Goal: Transaction & Acquisition: Book appointment/travel/reservation

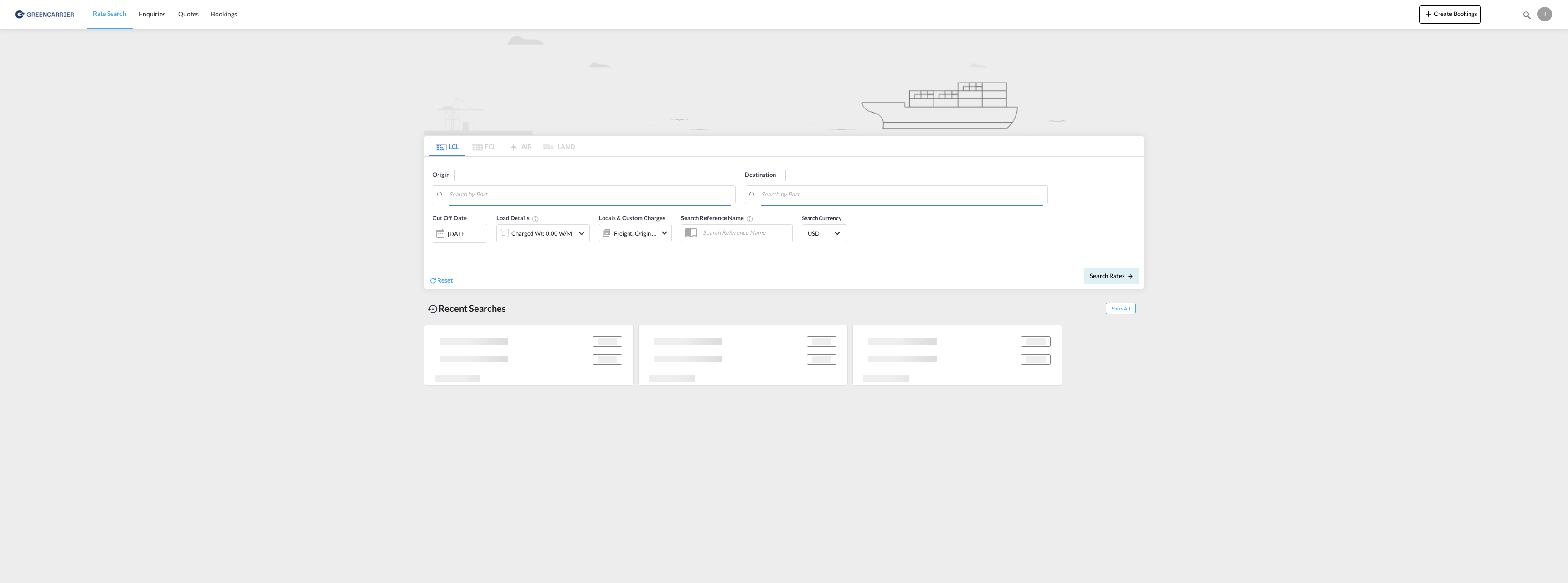
type input "[GEOGRAPHIC_DATA], NOOSL"
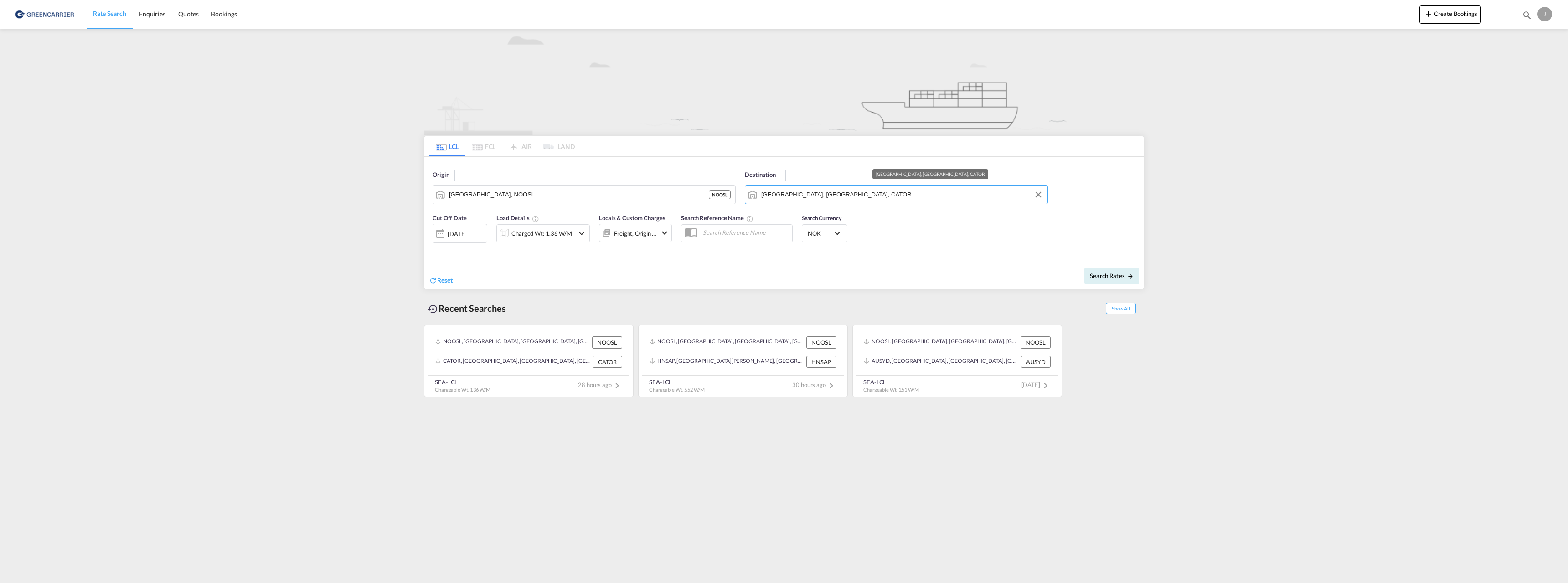
click at [832, 195] on input "[GEOGRAPHIC_DATA], [GEOGRAPHIC_DATA], CATOR" at bounding box center [902, 195] width 281 height 14
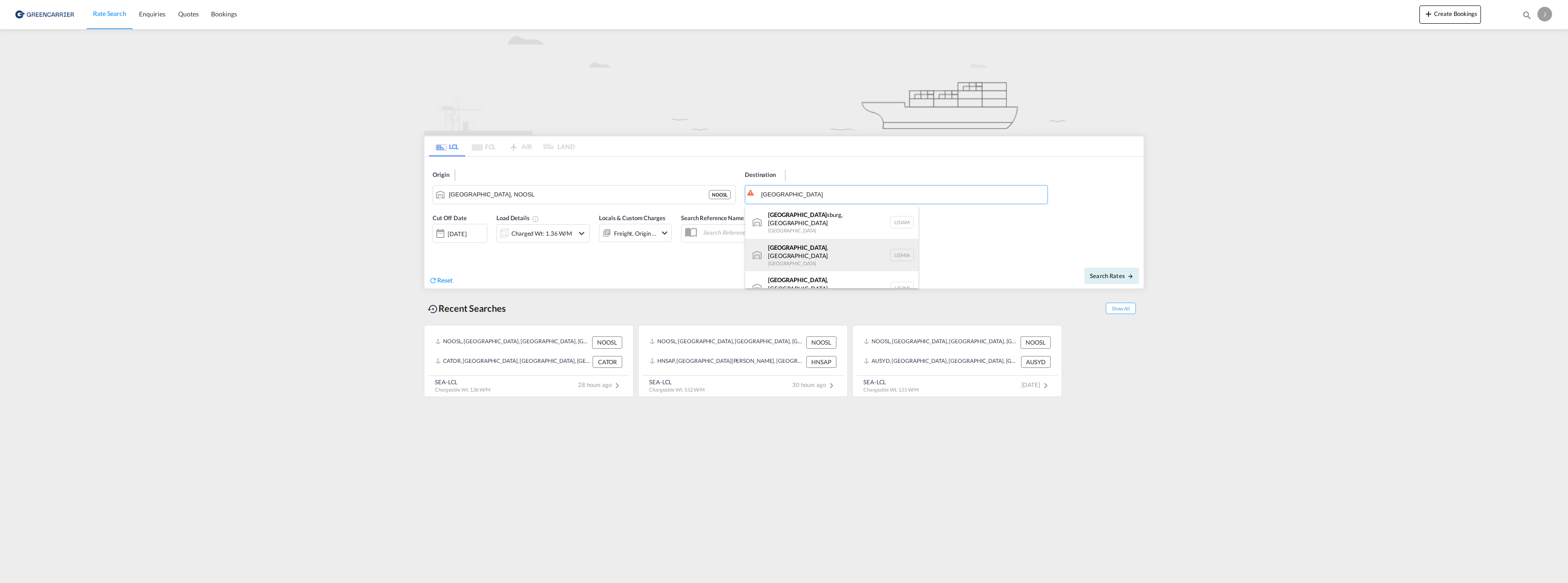
click at [808, 247] on div "[GEOGRAPHIC_DATA] , [GEOGRAPHIC_DATA] [GEOGRAPHIC_DATA] USMIA" at bounding box center [831, 255] width 173 height 33
type input "[GEOGRAPHIC_DATA], [GEOGRAPHIC_DATA], [GEOGRAPHIC_DATA]"
click at [466, 234] on div "[DATE]" at bounding box center [457, 233] width 19 height 8
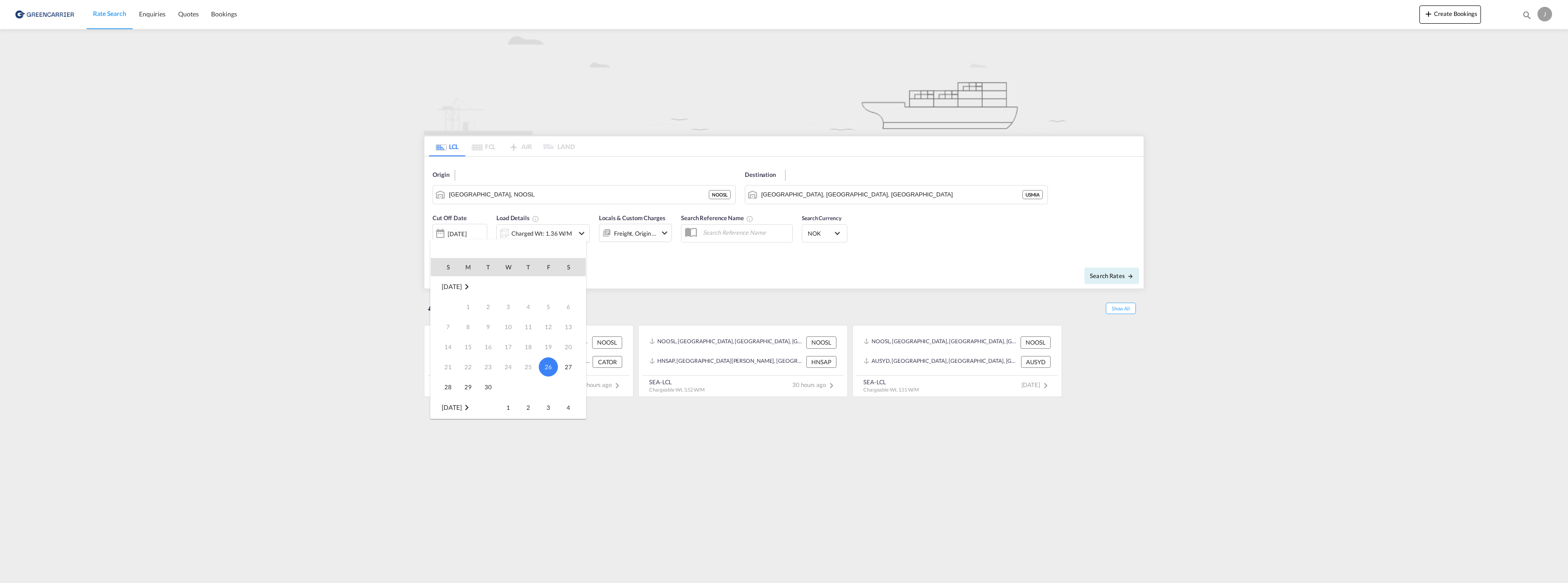
scroll to position [46, 0]
click at [487, 342] on span "30" at bounding box center [488, 341] width 18 height 18
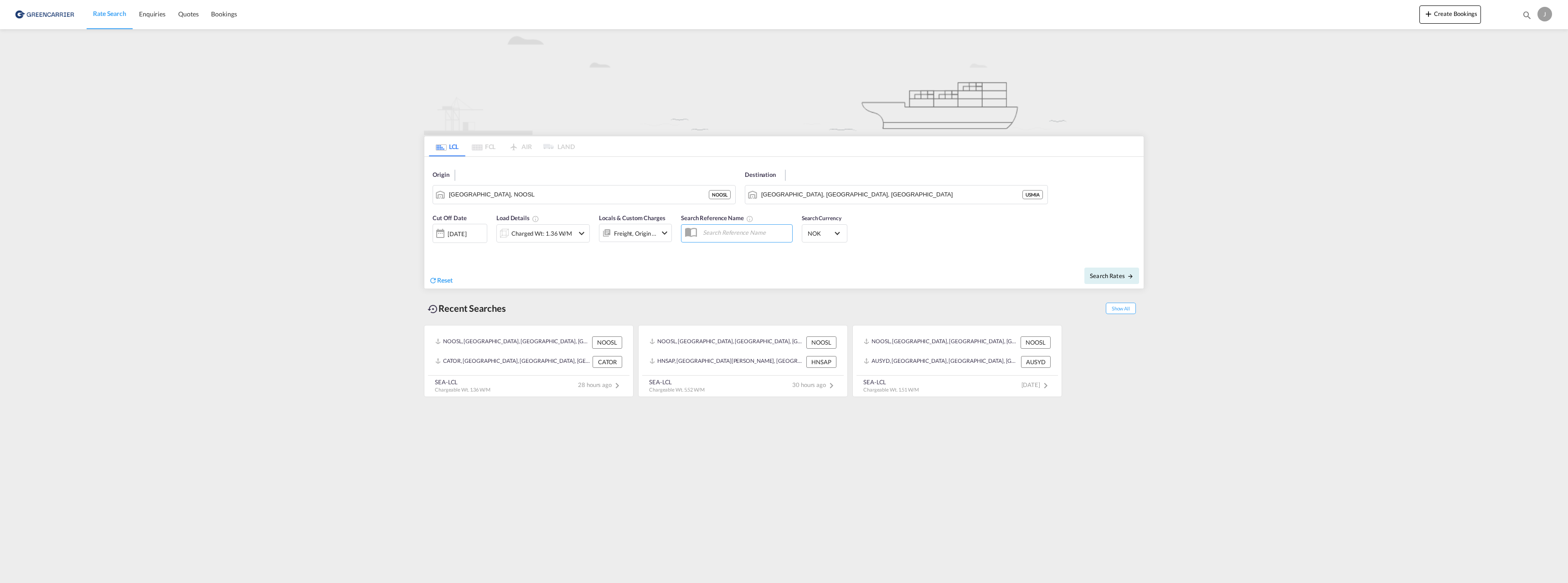
click at [742, 234] on input "text" at bounding box center [745, 233] width 94 height 14
click at [556, 229] on div "Charged Wt: 1.36 W/M" at bounding box center [542, 233] width 61 height 13
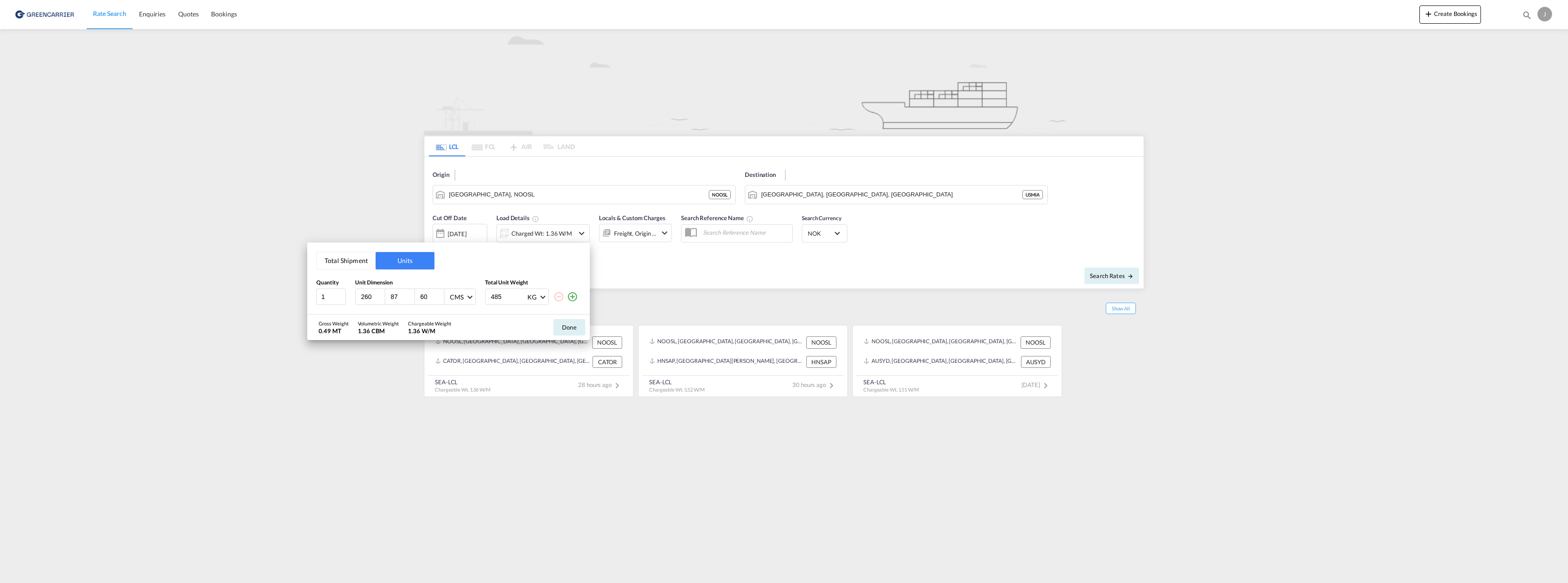
click at [366, 295] on input "260" at bounding box center [373, 296] width 25 height 8
click at [361, 298] on input "260" at bounding box center [373, 296] width 25 height 8
type input "120"
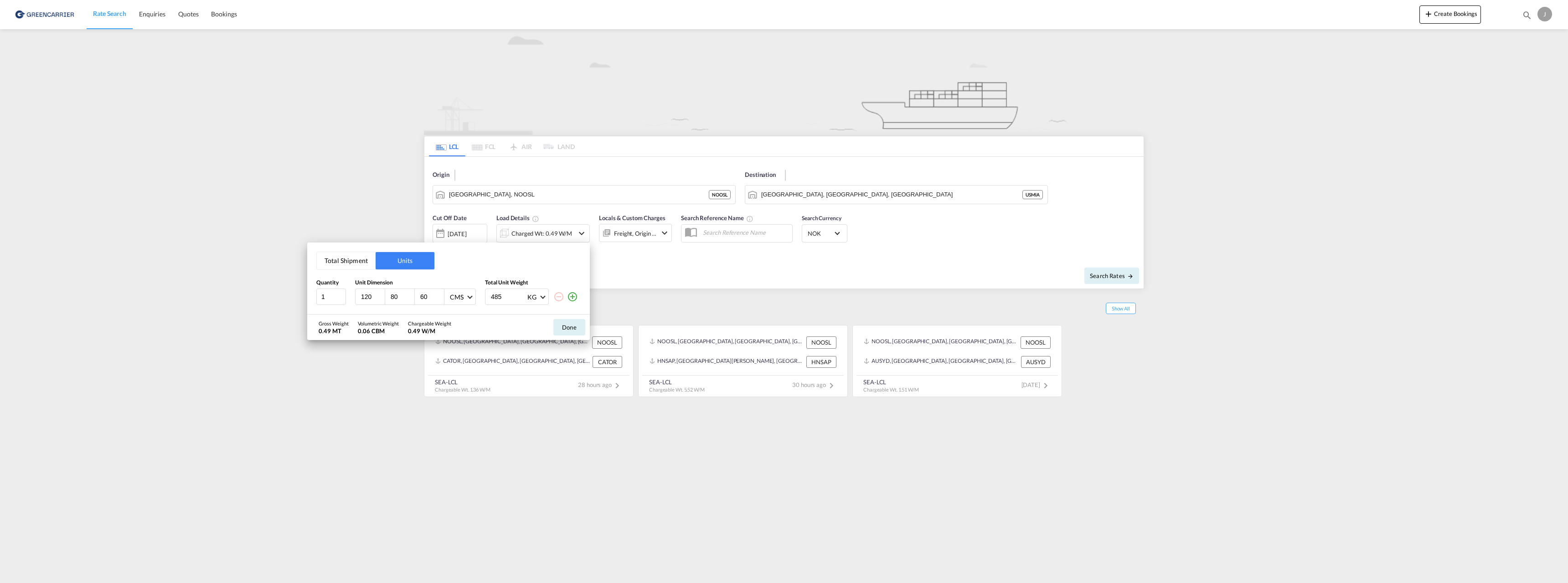
type input "80"
type input "110"
type input "230"
click at [564, 325] on button "Done" at bounding box center [569, 327] width 32 height 16
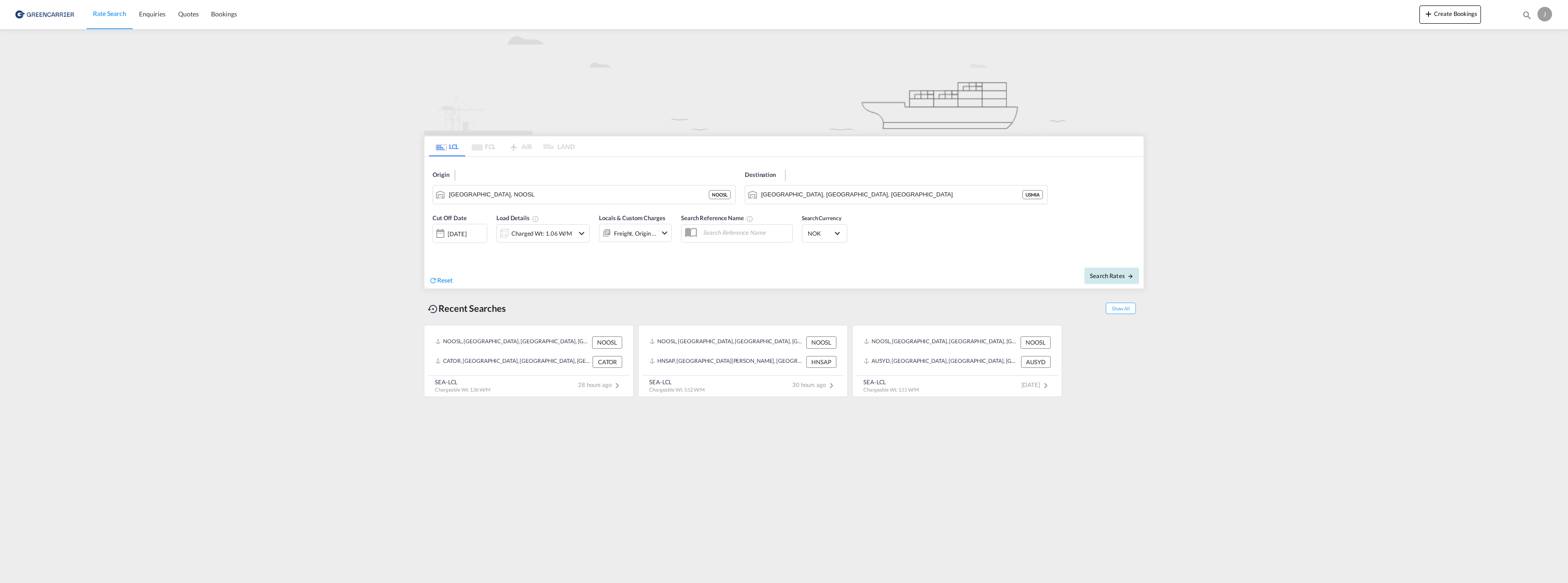
click at [1118, 275] on span "Search Rates" at bounding box center [1112, 276] width 44 height 7
type input "NOOSL to USMIA / [DATE]"
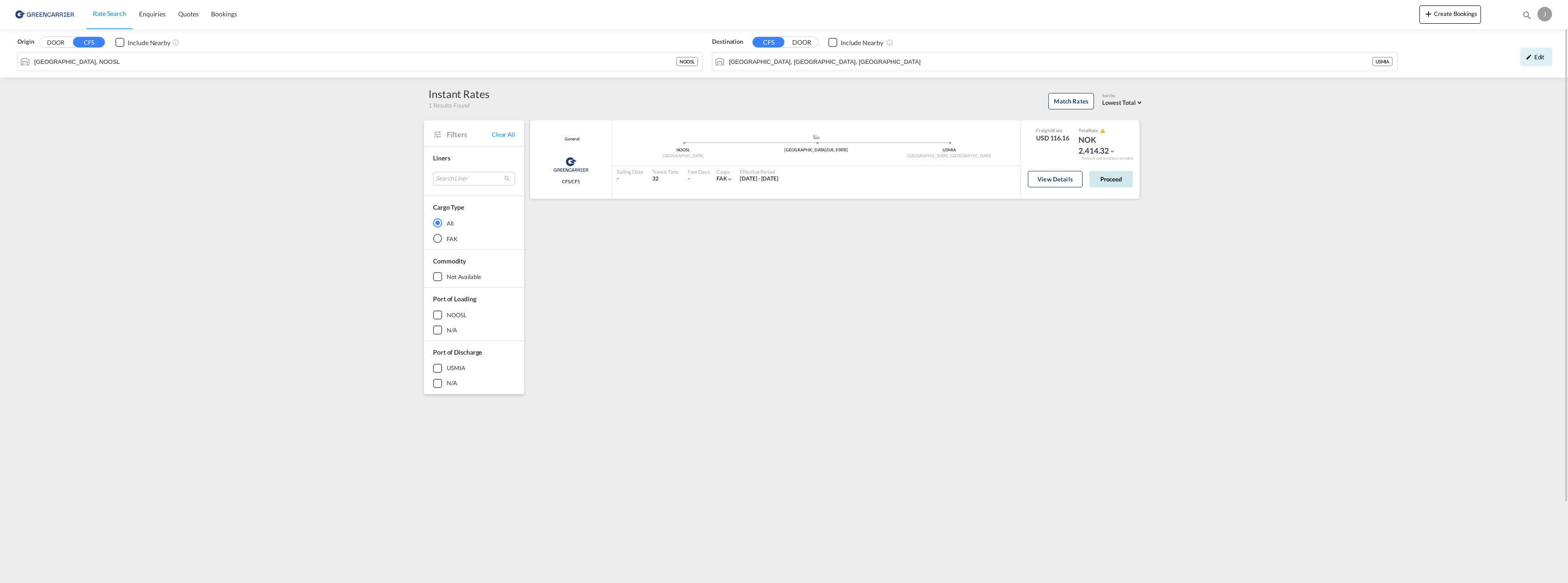
click at [1117, 179] on button "Proceed" at bounding box center [1111, 179] width 43 height 16
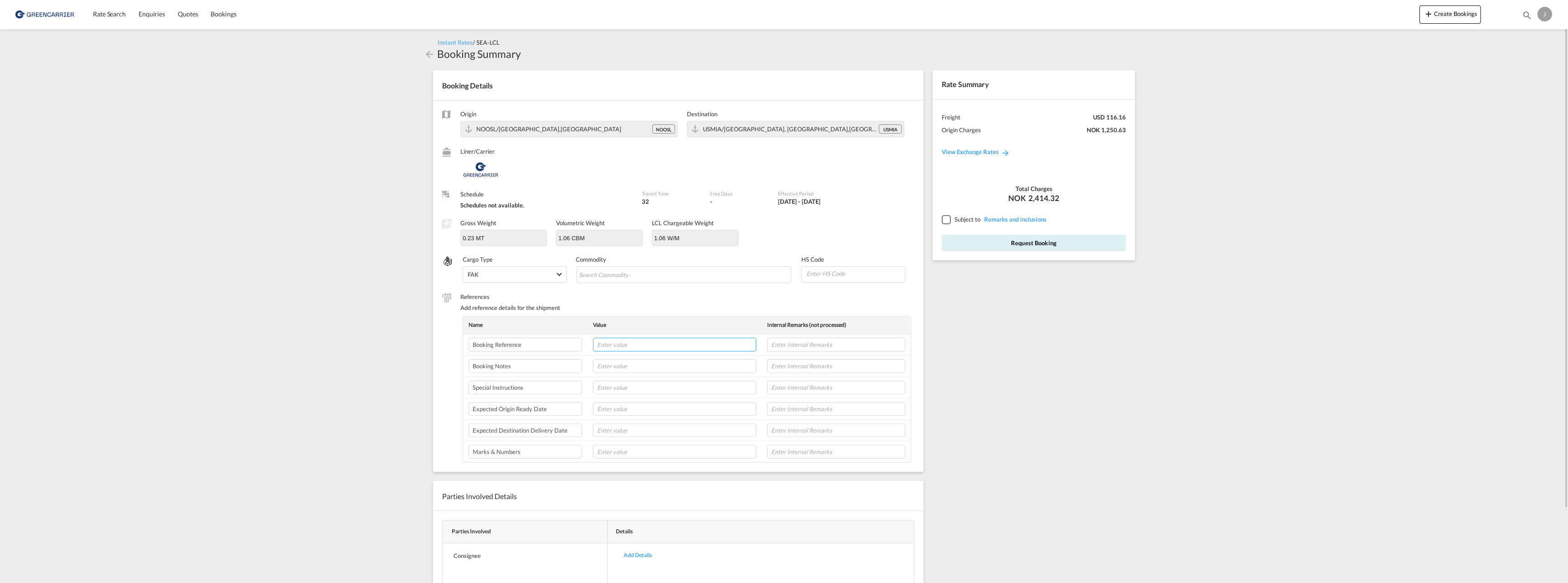
click at [658, 344] on input "text" at bounding box center [674, 345] width 163 height 14
click at [620, 339] on input "text" at bounding box center [674, 345] width 163 height 14
paste input "174599"
type input "174599/JFL"
click at [627, 411] on input "text" at bounding box center [674, 409] width 163 height 14
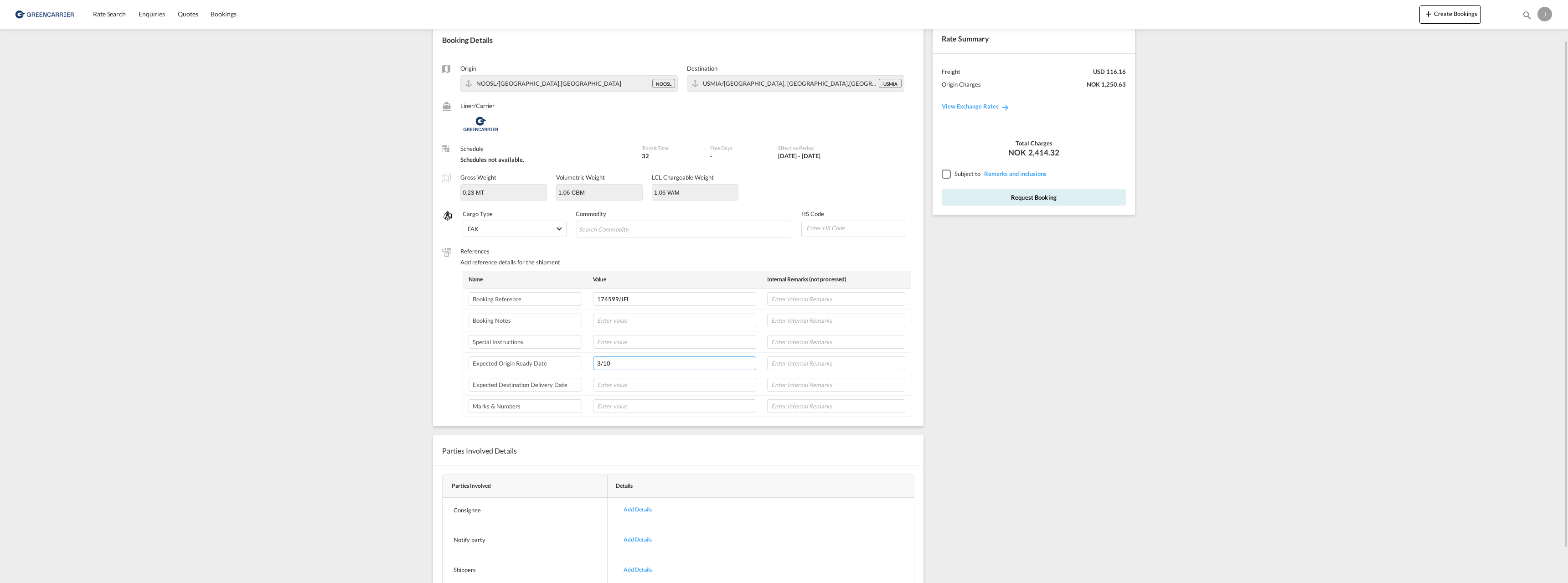
scroll to position [85, 0]
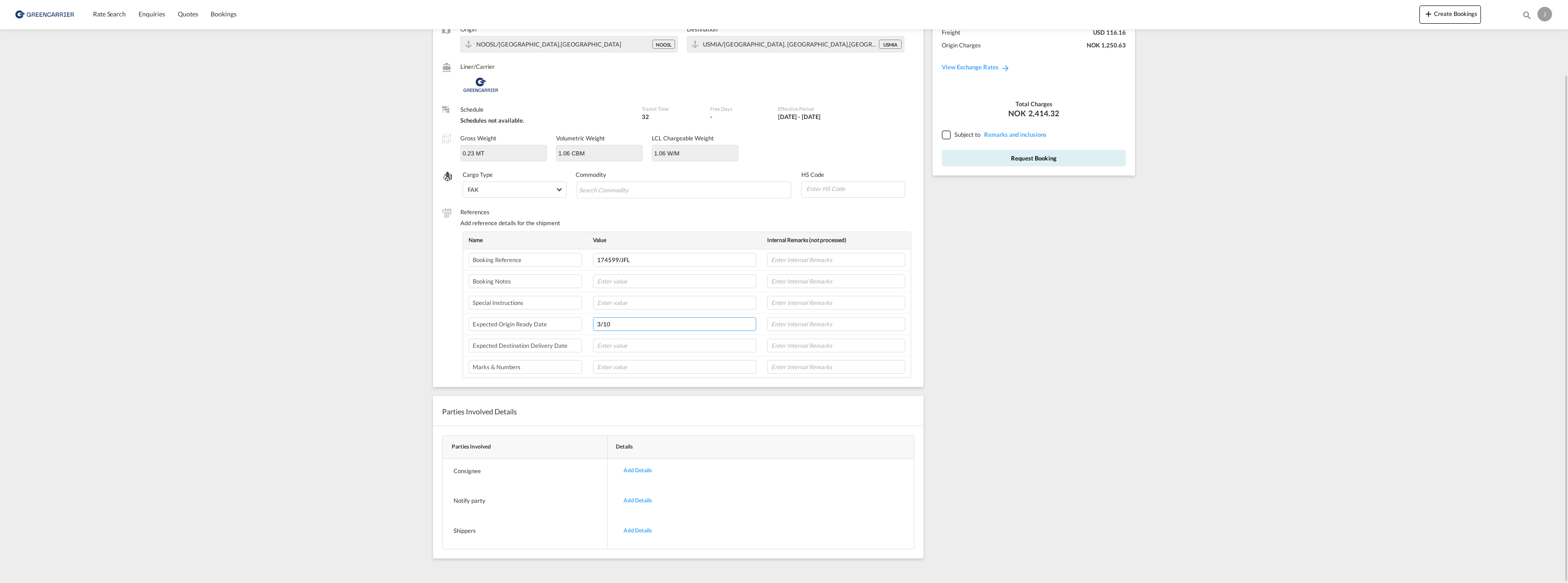
type input "3/10"
click at [947, 137] on div at bounding box center [946, 134] width 8 height 8
click at [1023, 160] on button "Request Booking" at bounding box center [1034, 158] width 184 height 16
click at [663, 187] on md-chips-wrap "Chips container with autocompletion. Enter the text area, type text to search, …" at bounding box center [684, 190] width 215 height 16
type input "[MEDICAL_DATA]"
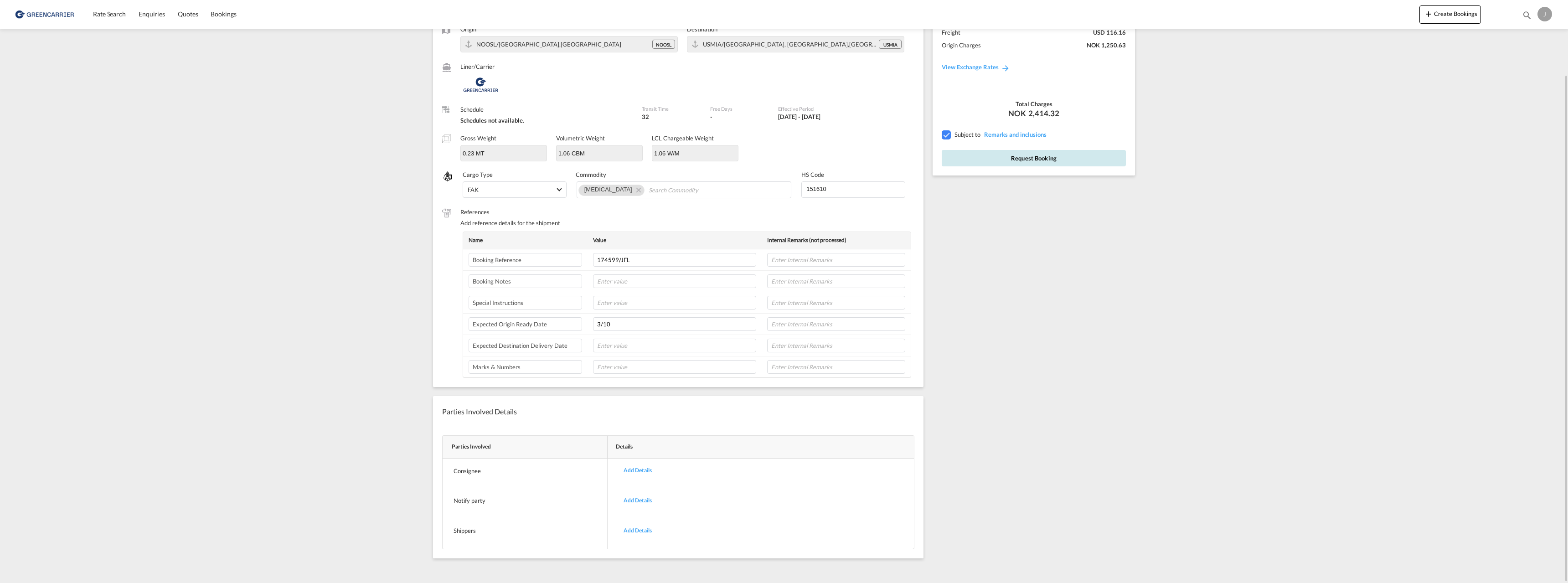
type input "151610"
click at [994, 156] on button "Request Booking" at bounding box center [1034, 158] width 184 height 16
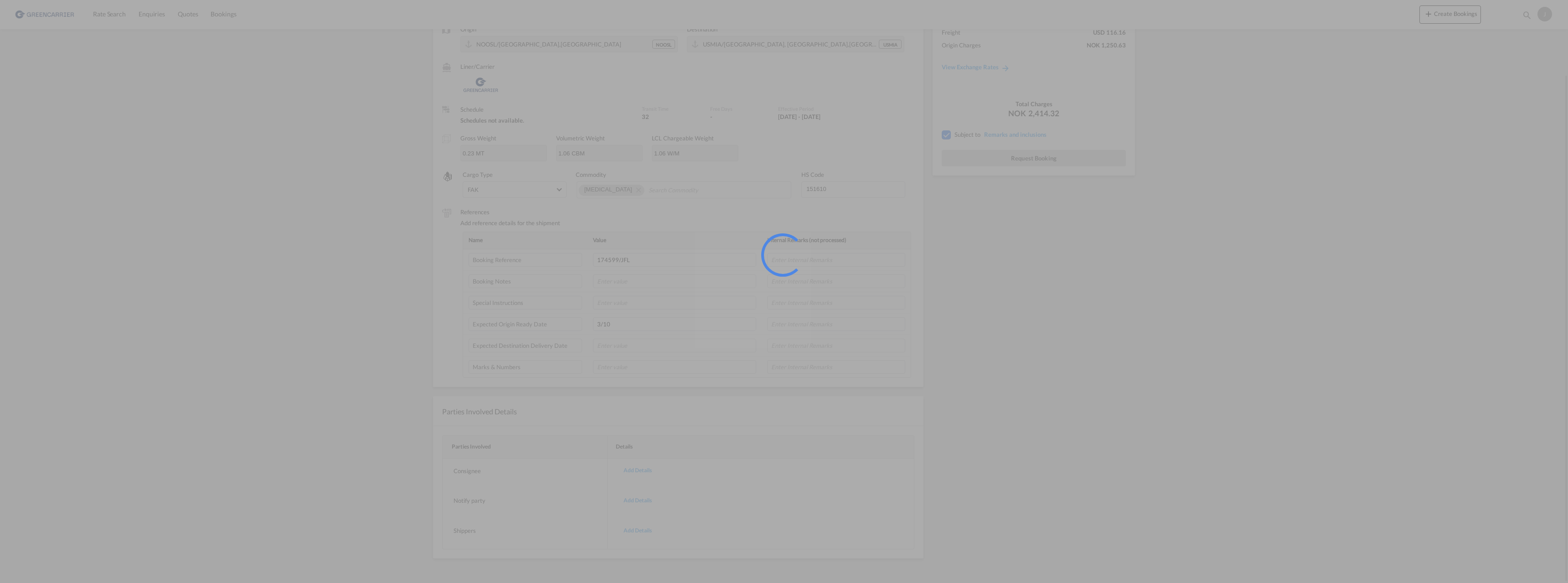
scroll to position [0, 0]
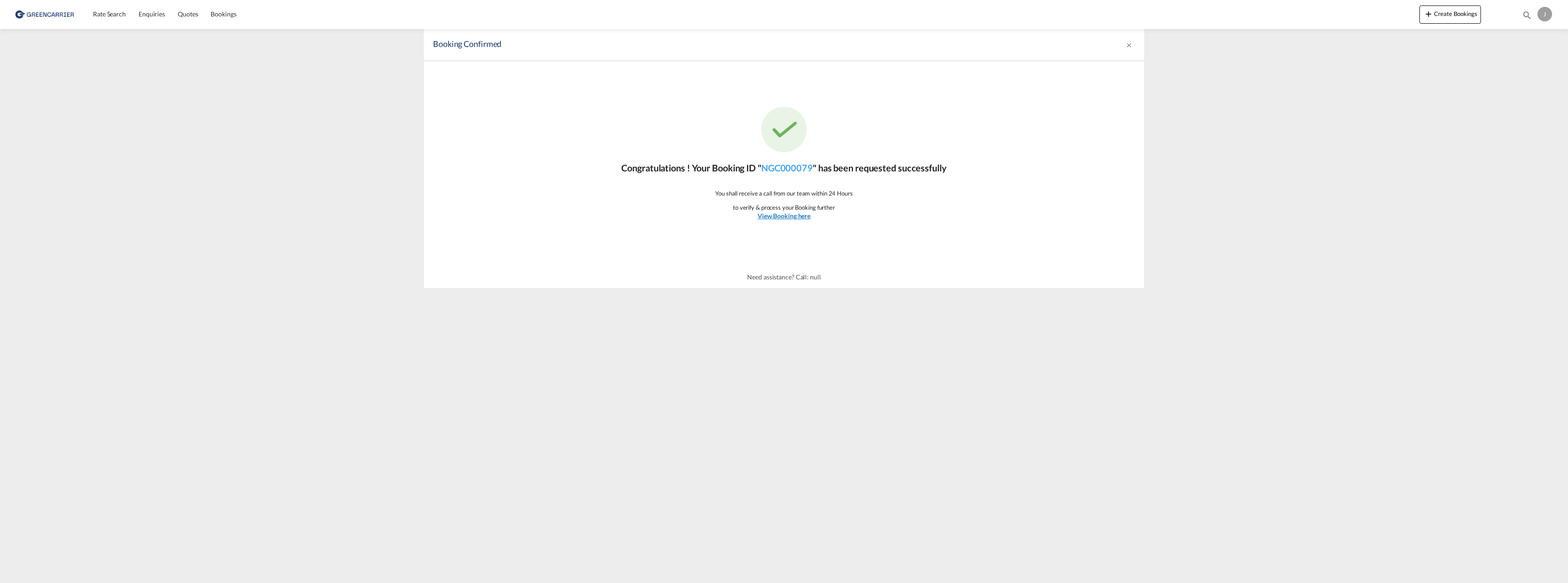
click at [786, 220] on u "View Booking here" at bounding box center [784, 216] width 53 height 7
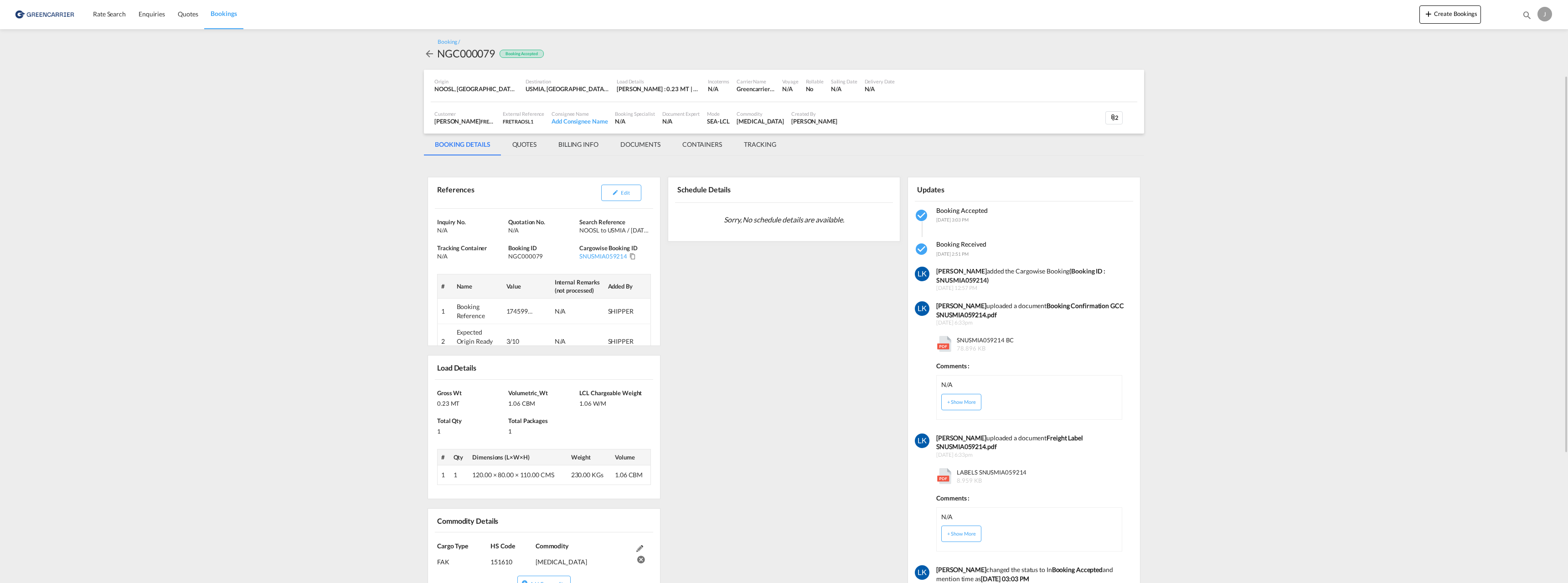
scroll to position [46, 0]
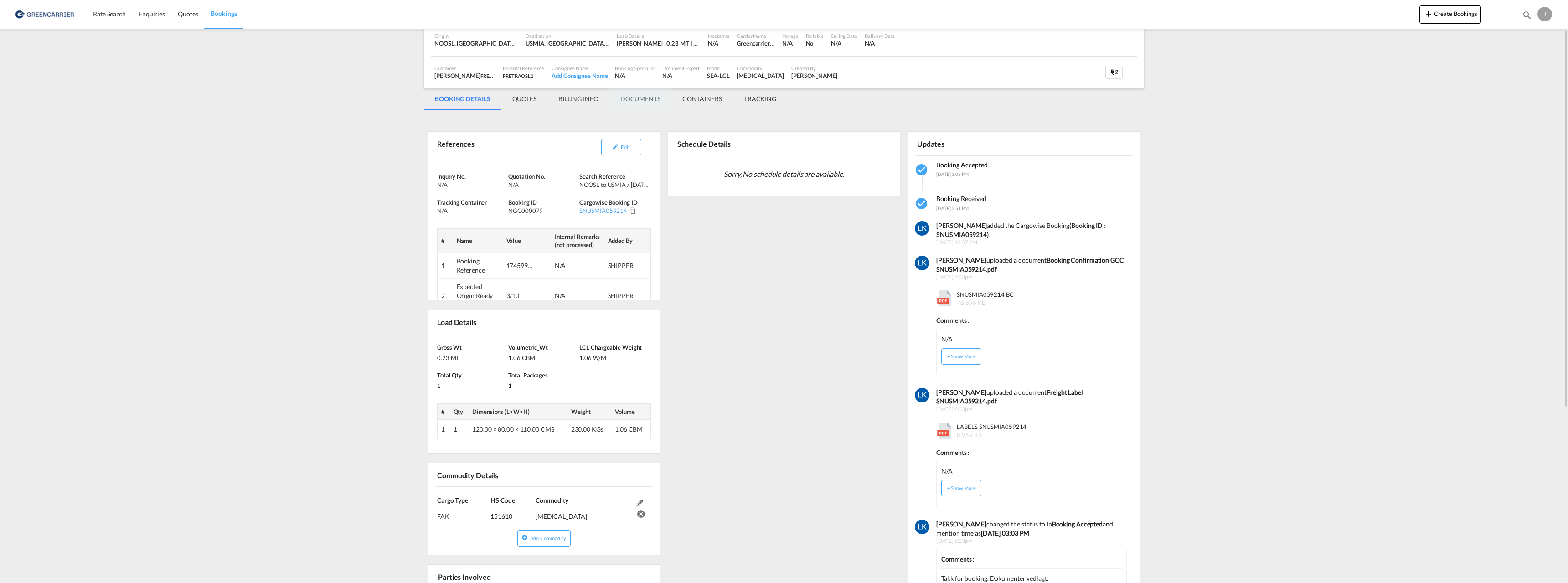
click at [631, 97] on md-tab-item "DOCUMENTS" at bounding box center [640, 99] width 62 height 22
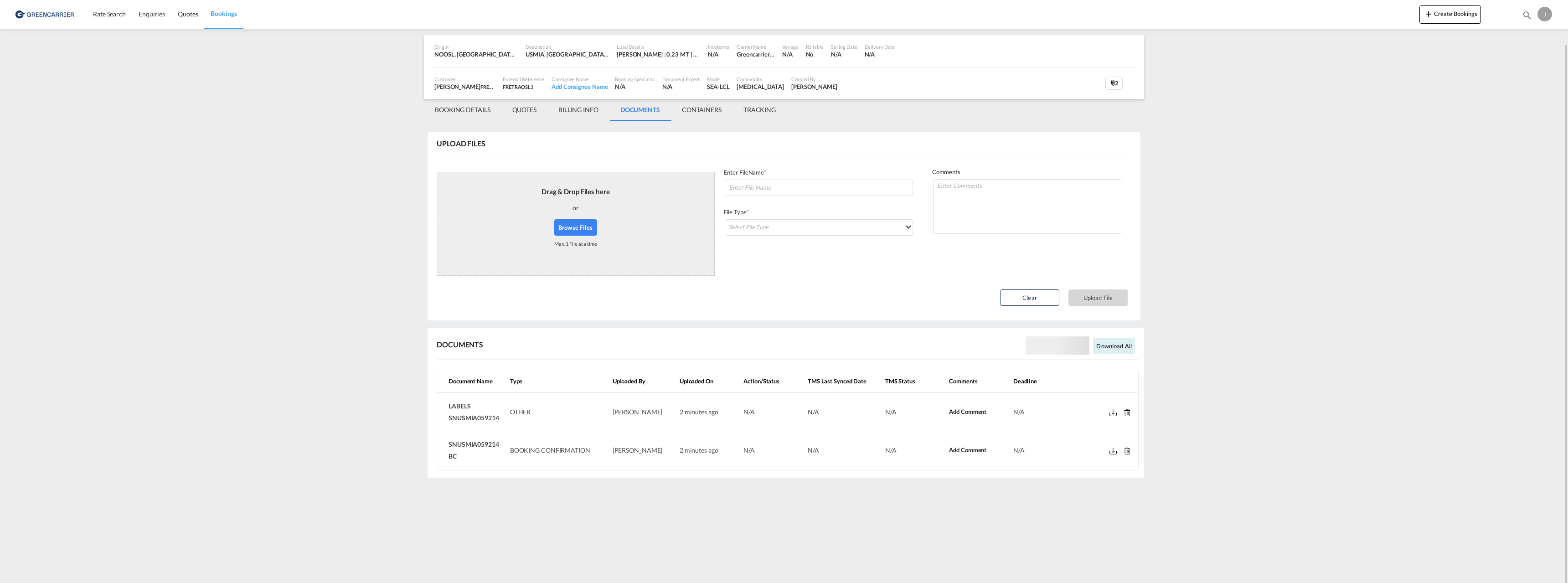
scroll to position [0, 0]
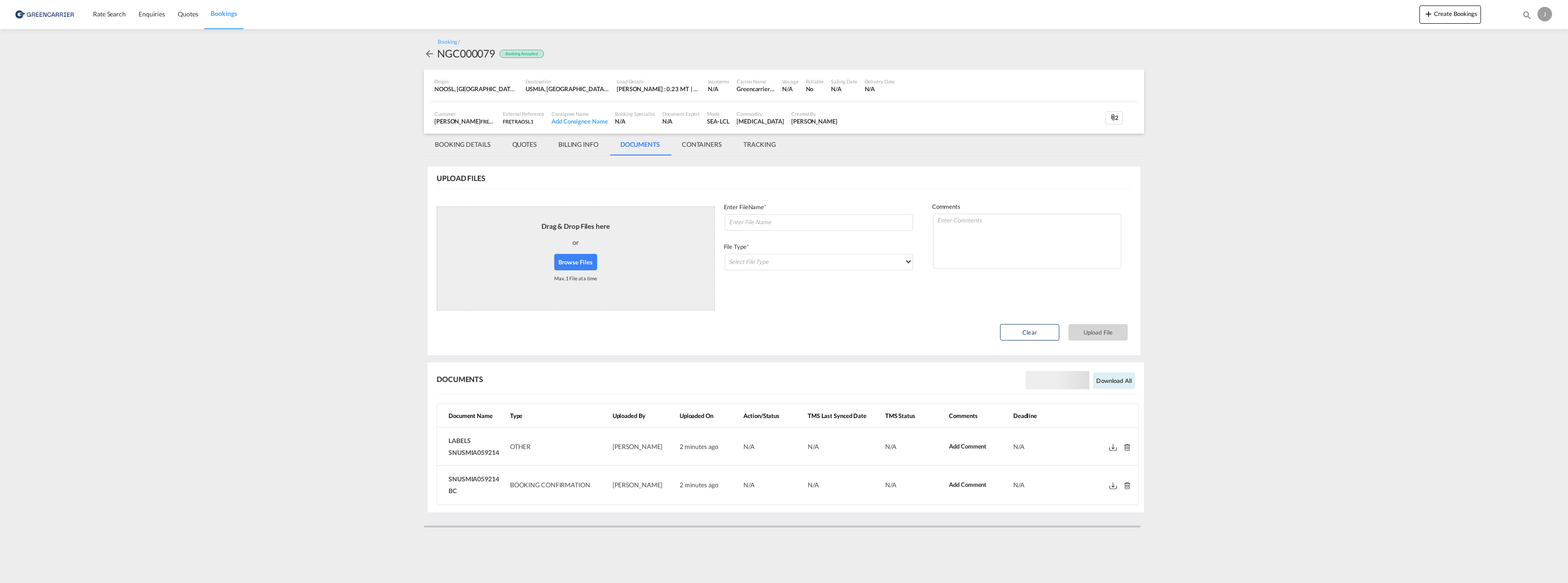
click at [1110, 486] on md-icon at bounding box center [1113, 486] width 7 height 7
drag, startPoint x: 466, startPoint y: 490, endPoint x: 447, endPoint y: 481, distance: 21.0
click at [447, 481] on td "SNUSMIA059214 BC" at bounding box center [472, 484] width 69 height 38
copy span "SNUSMIA059214 BC"
drag, startPoint x: 500, startPoint y: 453, endPoint x: 447, endPoint y: 440, distance: 54.6
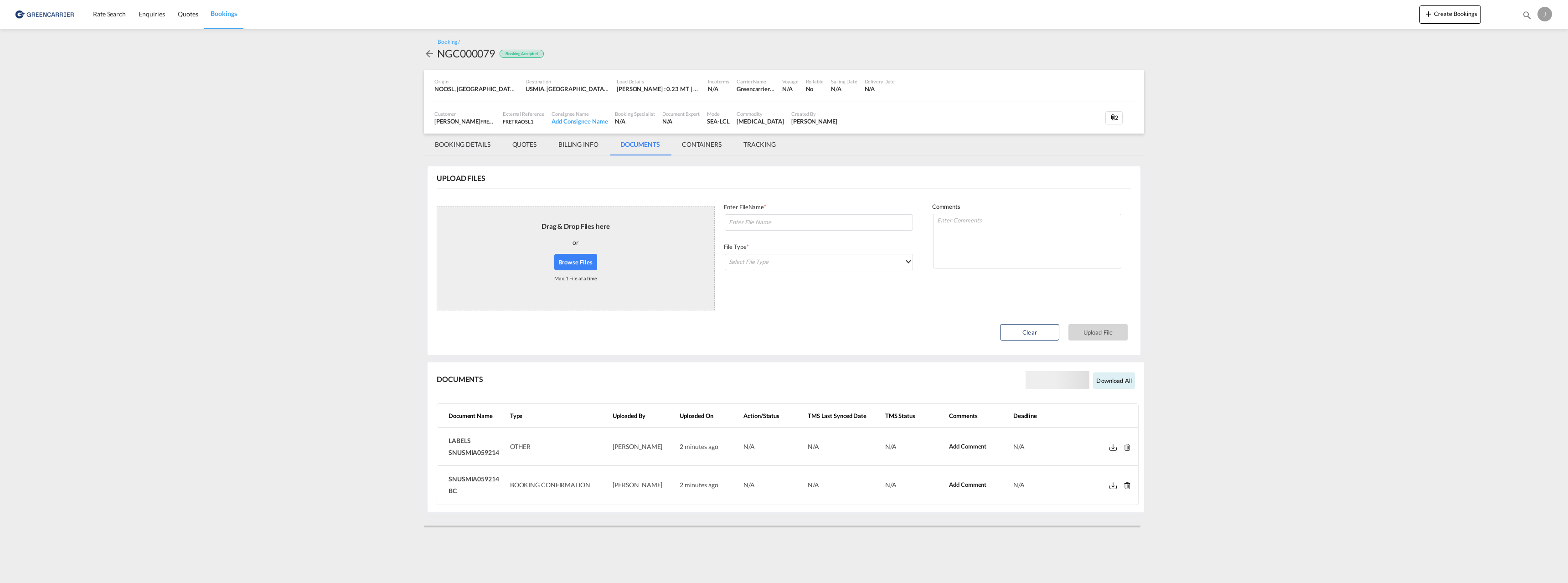
click at [447, 440] on td "LABELS SNUSMIA059214" at bounding box center [472, 447] width 69 height 38
copy span "LABELS SNUSMIA059214"
click at [1108, 443] on td at bounding box center [1105, 447] width 64 height 38
click at [1109, 447] on td at bounding box center [1105, 447] width 64 height 38
click at [1110, 447] on md-icon at bounding box center [1113, 447] width 7 height 7
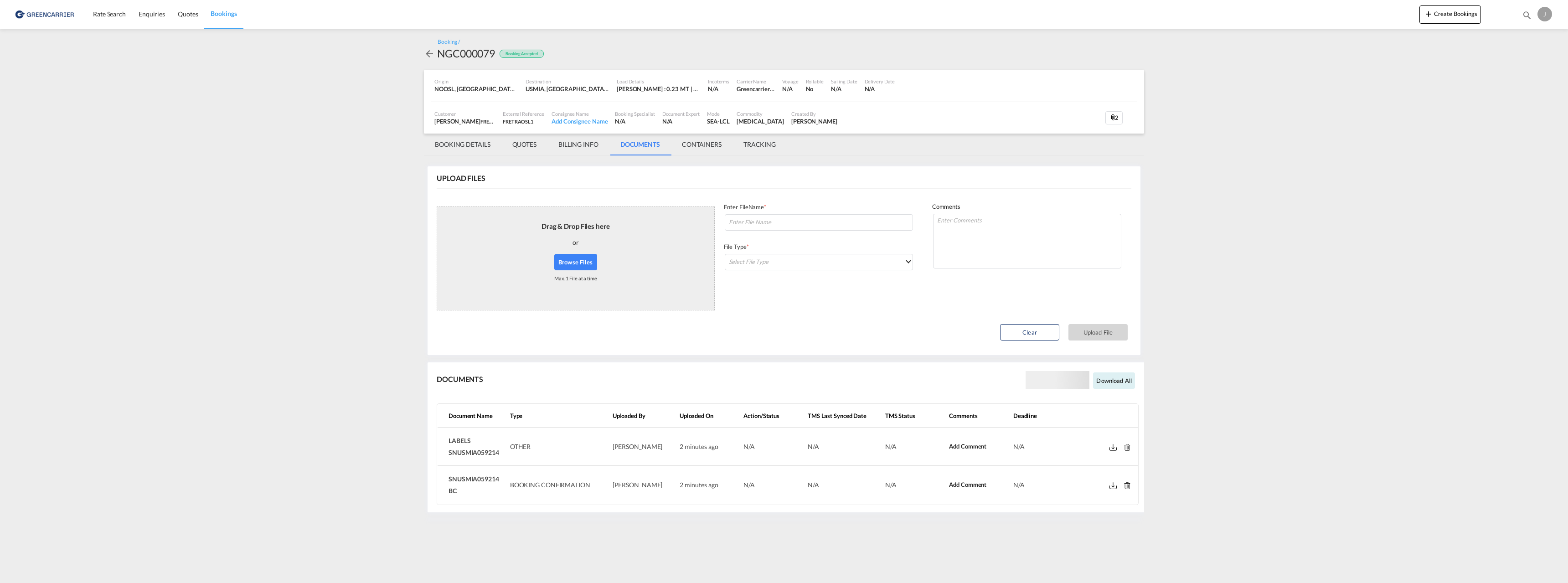
click at [453, 146] on md-tab-item "BOOKING DETAILS" at bounding box center [463, 144] width 78 height 22
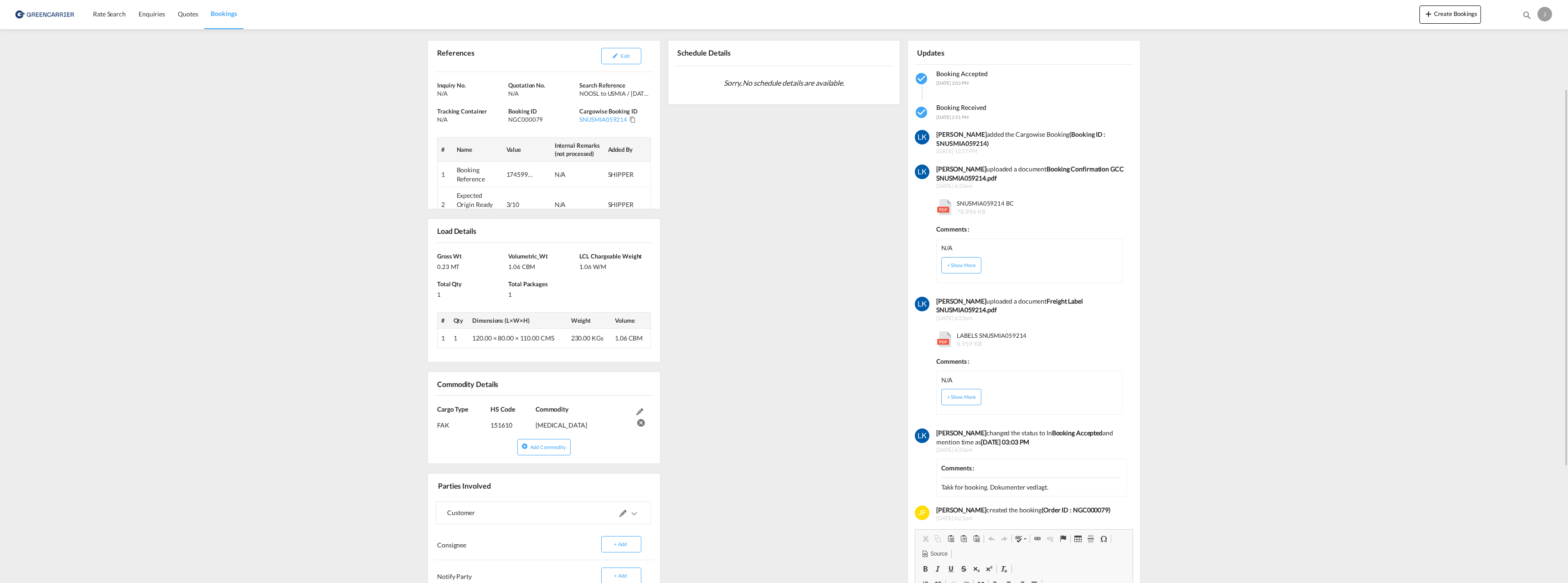
scroll to position [46, 0]
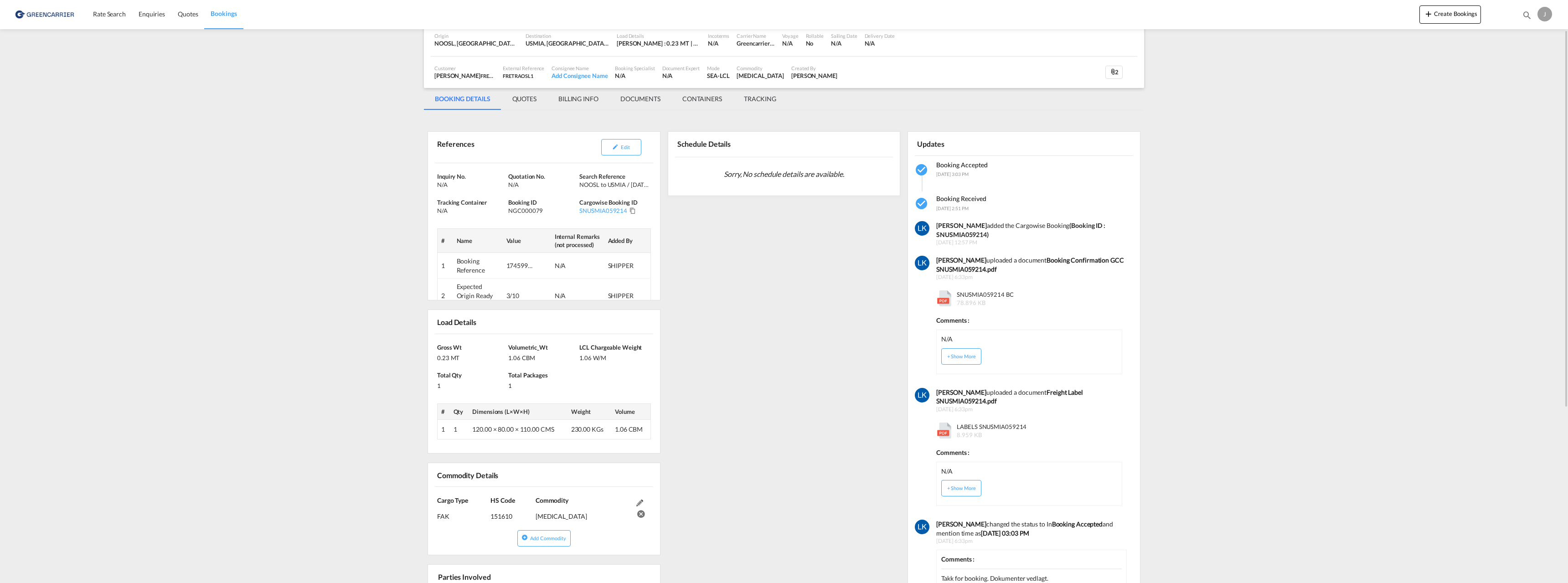
click at [636, 96] on md-tab-item "DOCUMENTS" at bounding box center [640, 99] width 62 height 22
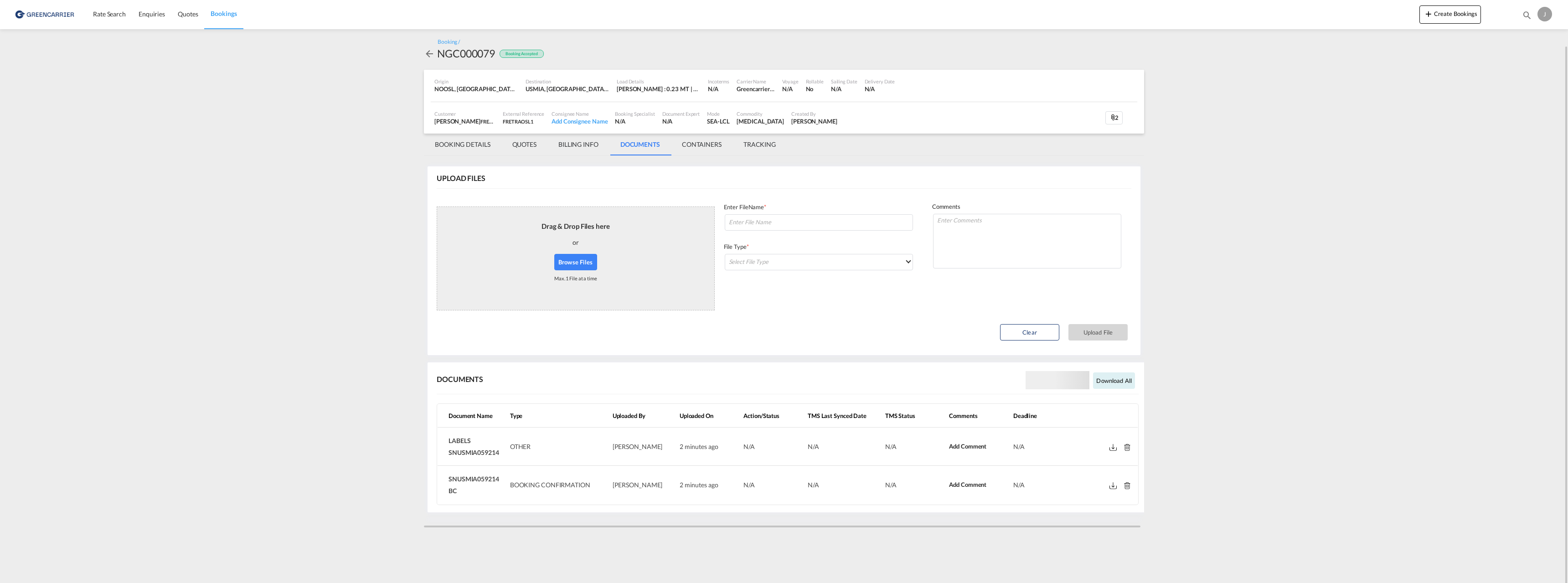
scroll to position [0, 0]
drag, startPoint x: 497, startPoint y: 479, endPoint x: 445, endPoint y: 476, distance: 52.1
click at [445, 476] on td "SNUSMIA059214 BC" at bounding box center [472, 484] width 69 height 38
copy span "SNUSMIA059214"
